Goal: Task Accomplishment & Management: Use online tool/utility

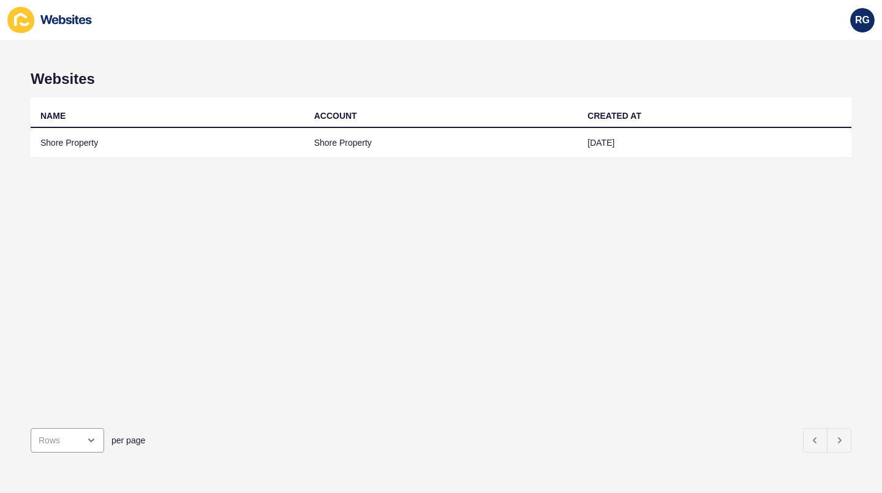
click at [241, 147] on td "Shore Property" at bounding box center [168, 143] width 274 height 30
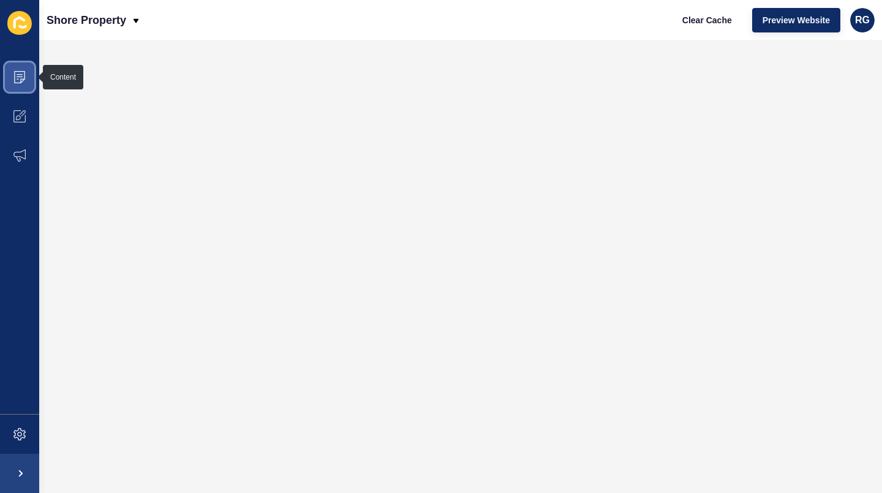
click at [26, 70] on span at bounding box center [19, 77] width 39 height 39
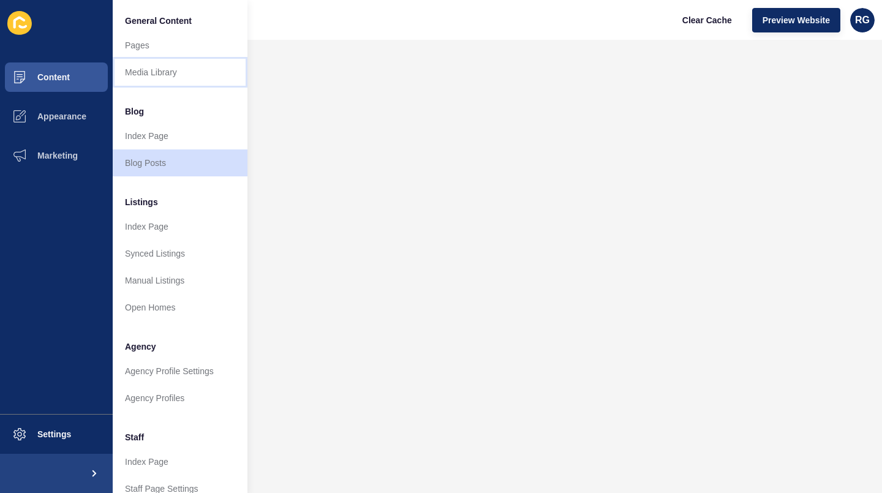
click at [160, 74] on link "Media Library" at bounding box center [180, 72] width 135 height 27
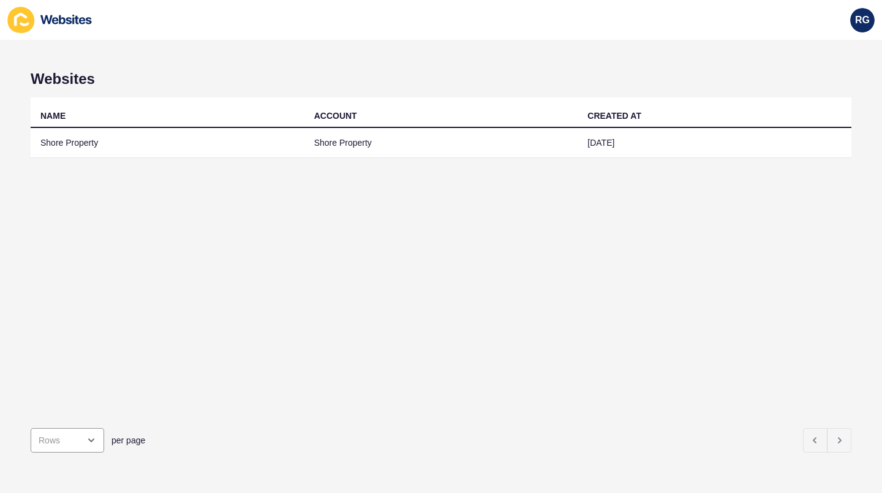
click at [69, 143] on td "Shore Property" at bounding box center [168, 143] width 274 height 30
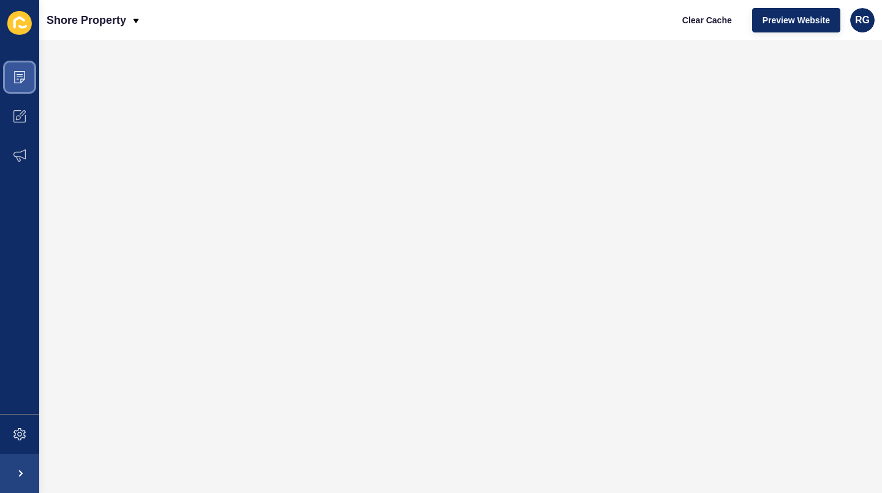
click at [20, 77] on icon at bounding box center [19, 77] width 12 height 12
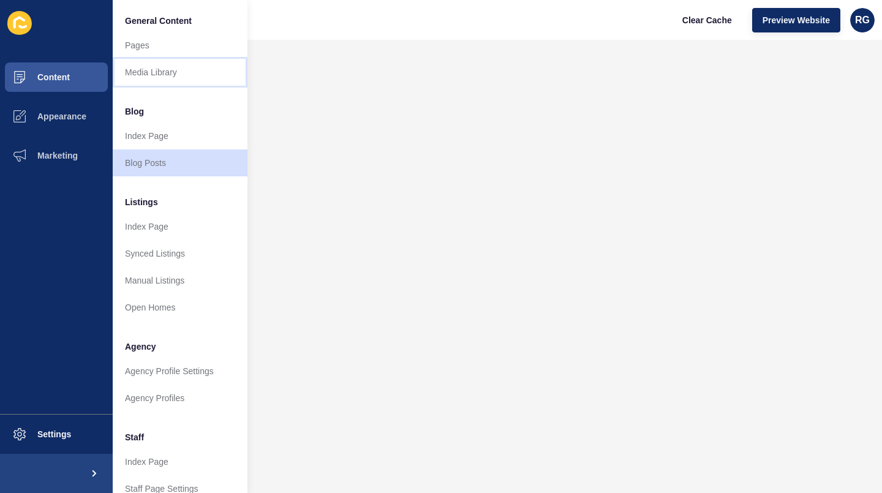
click at [162, 71] on link "Media Library" at bounding box center [180, 72] width 135 height 27
